Goal: Information Seeking & Learning: Learn about a topic

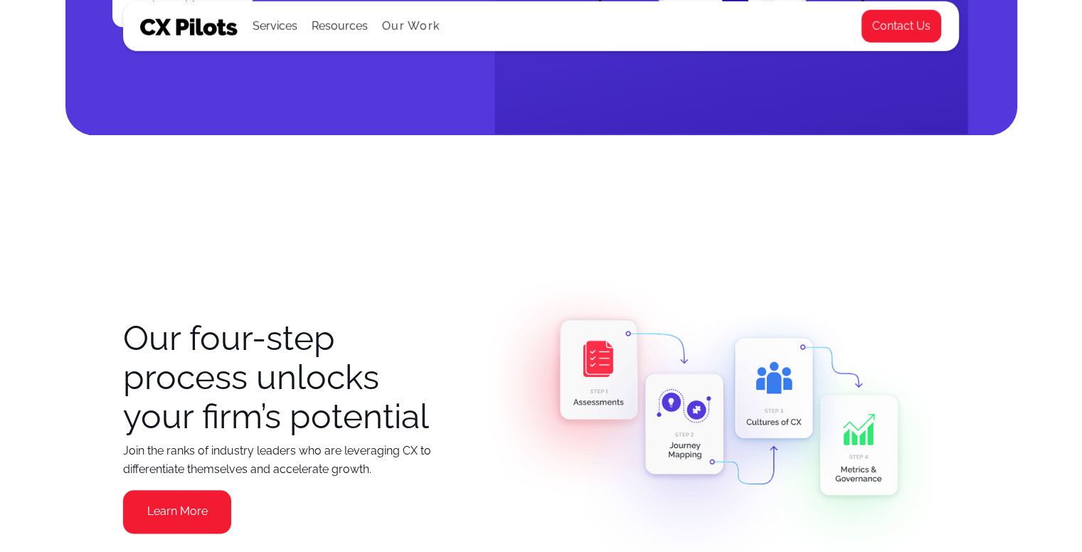
scroll to position [1636, 0]
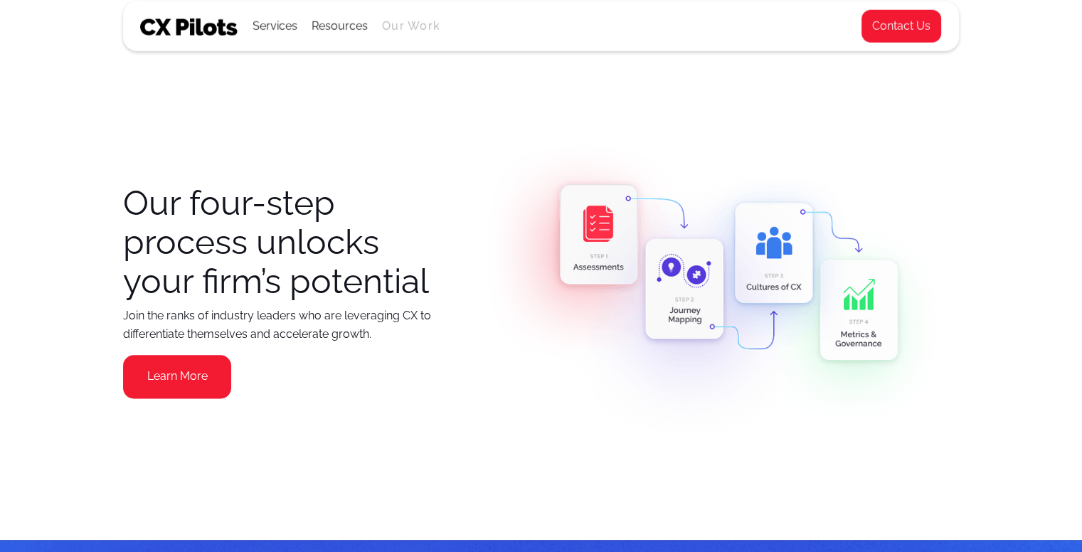
click at [407, 28] on link "Our Work" at bounding box center [411, 26] width 58 height 13
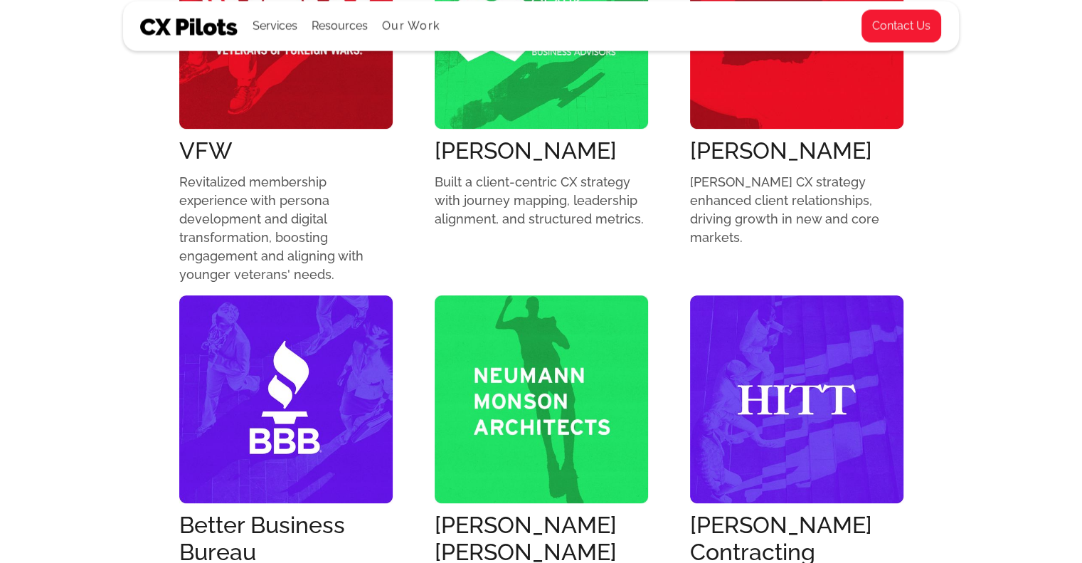
scroll to position [498, 0]
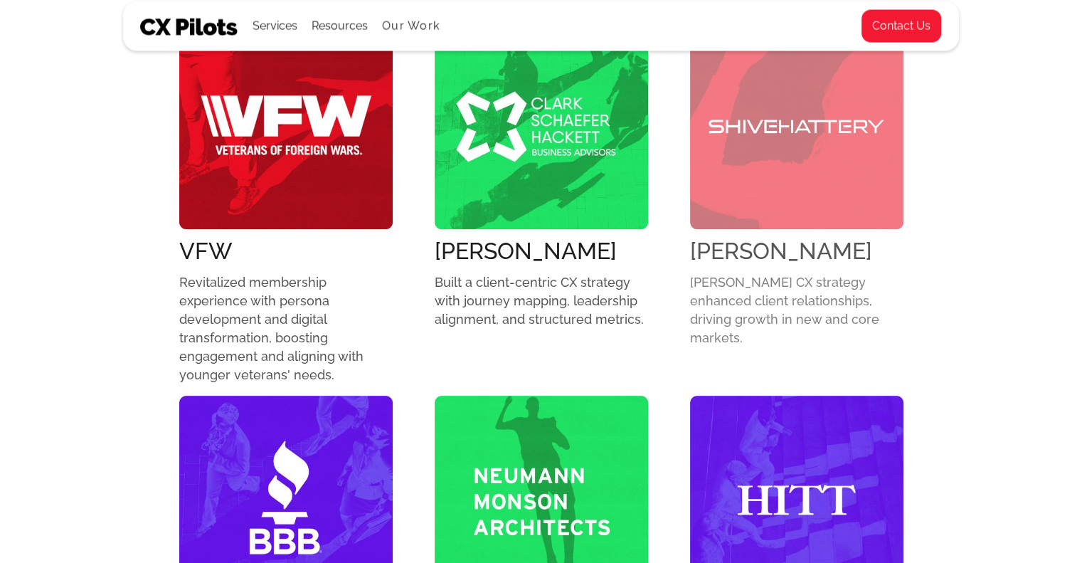
click at [782, 170] on img at bounding box center [796, 125] width 213 height 208
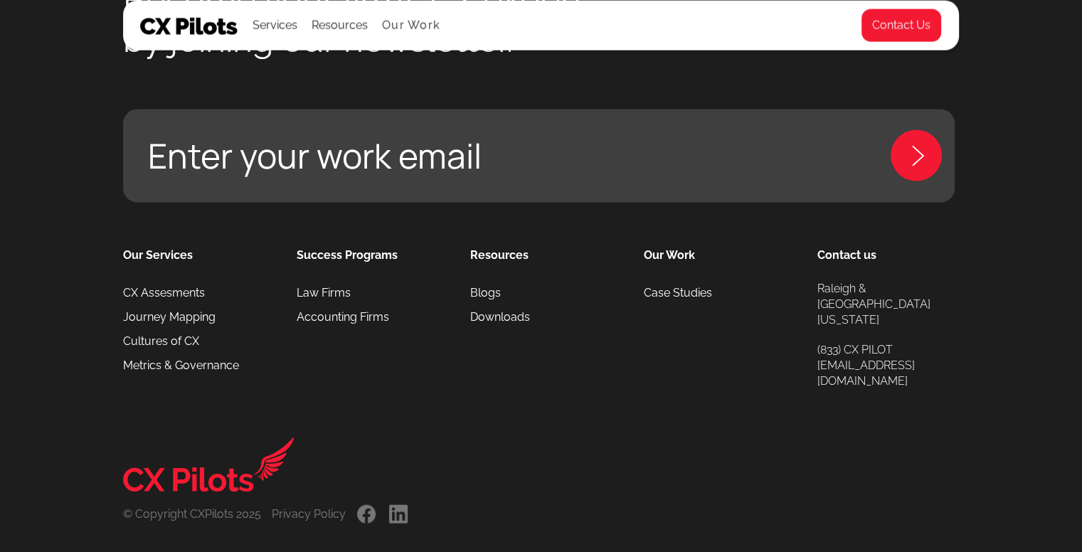
scroll to position [2882, 0]
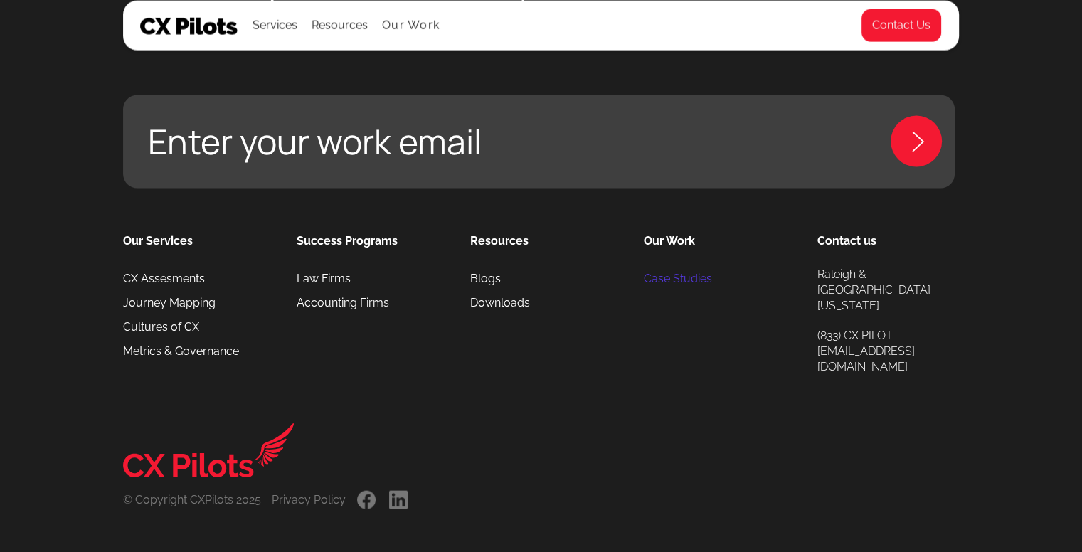
click at [674, 281] on link "Case Studies" at bounding box center [678, 279] width 68 height 24
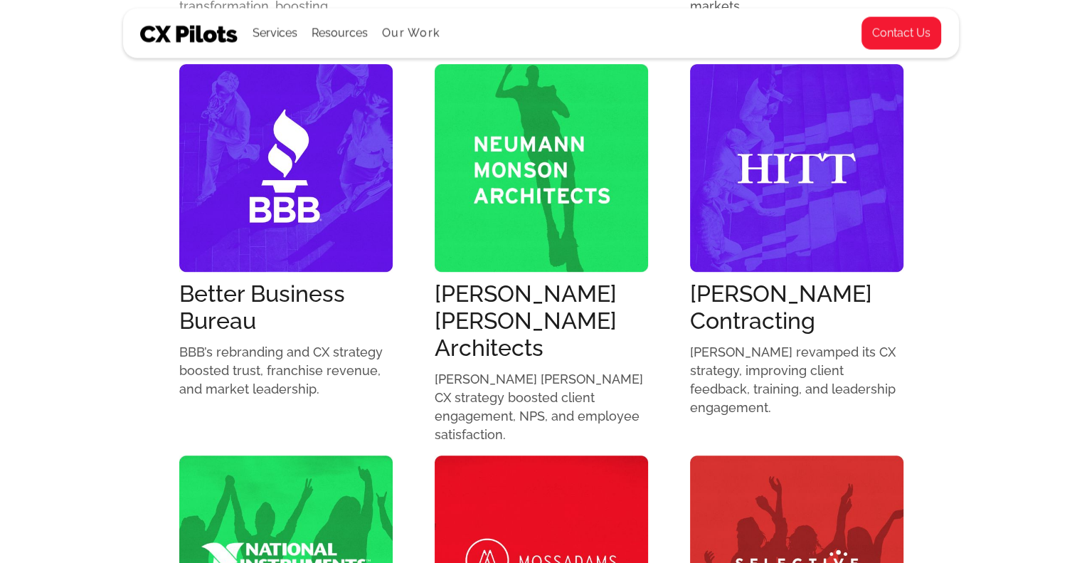
scroll to position [925, 0]
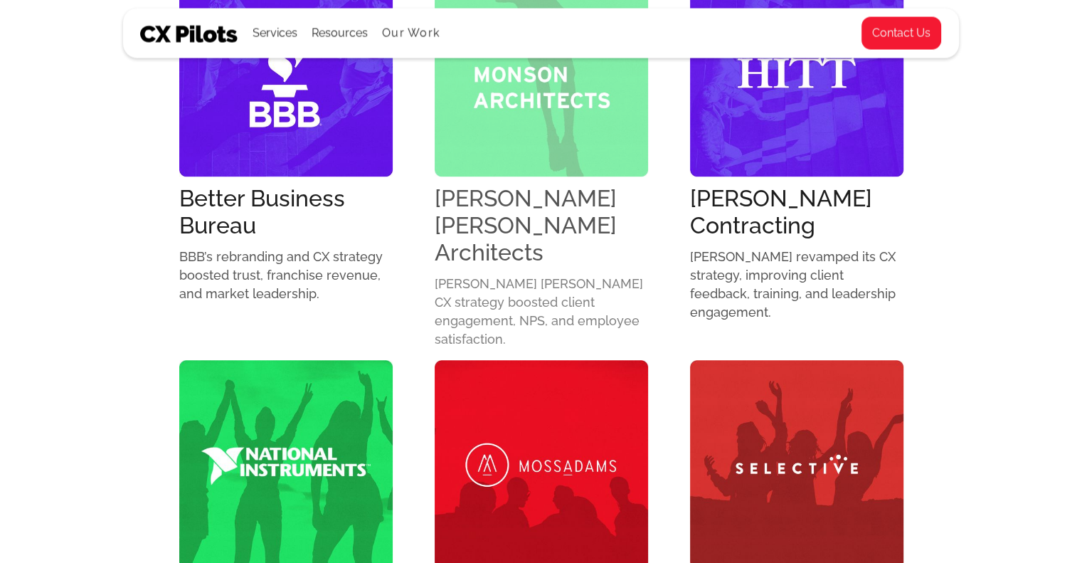
click at [477, 132] on img at bounding box center [541, 73] width 213 height 208
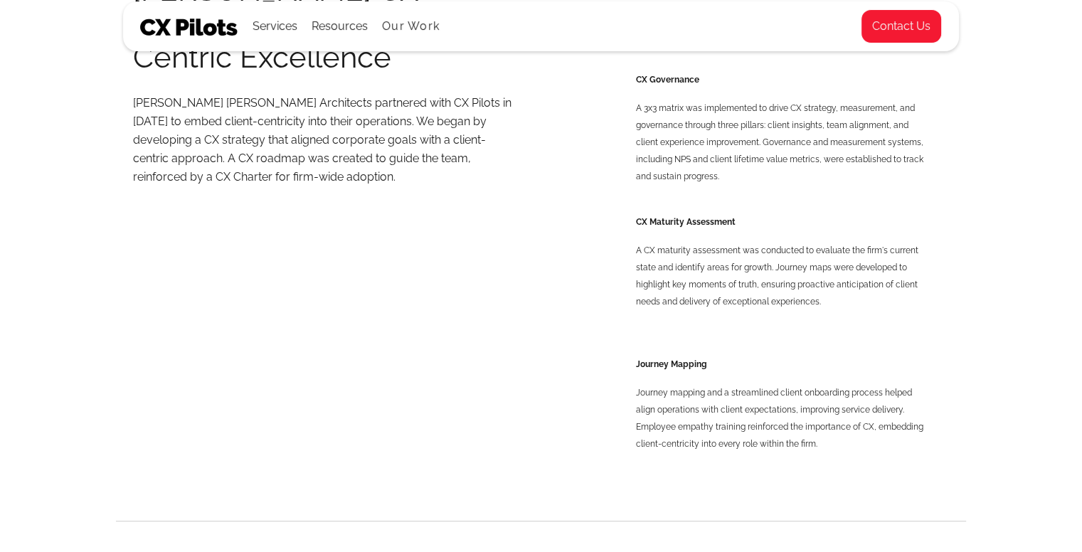
scroll to position [1209, 0]
